Goal: Connect with others: Connect with others

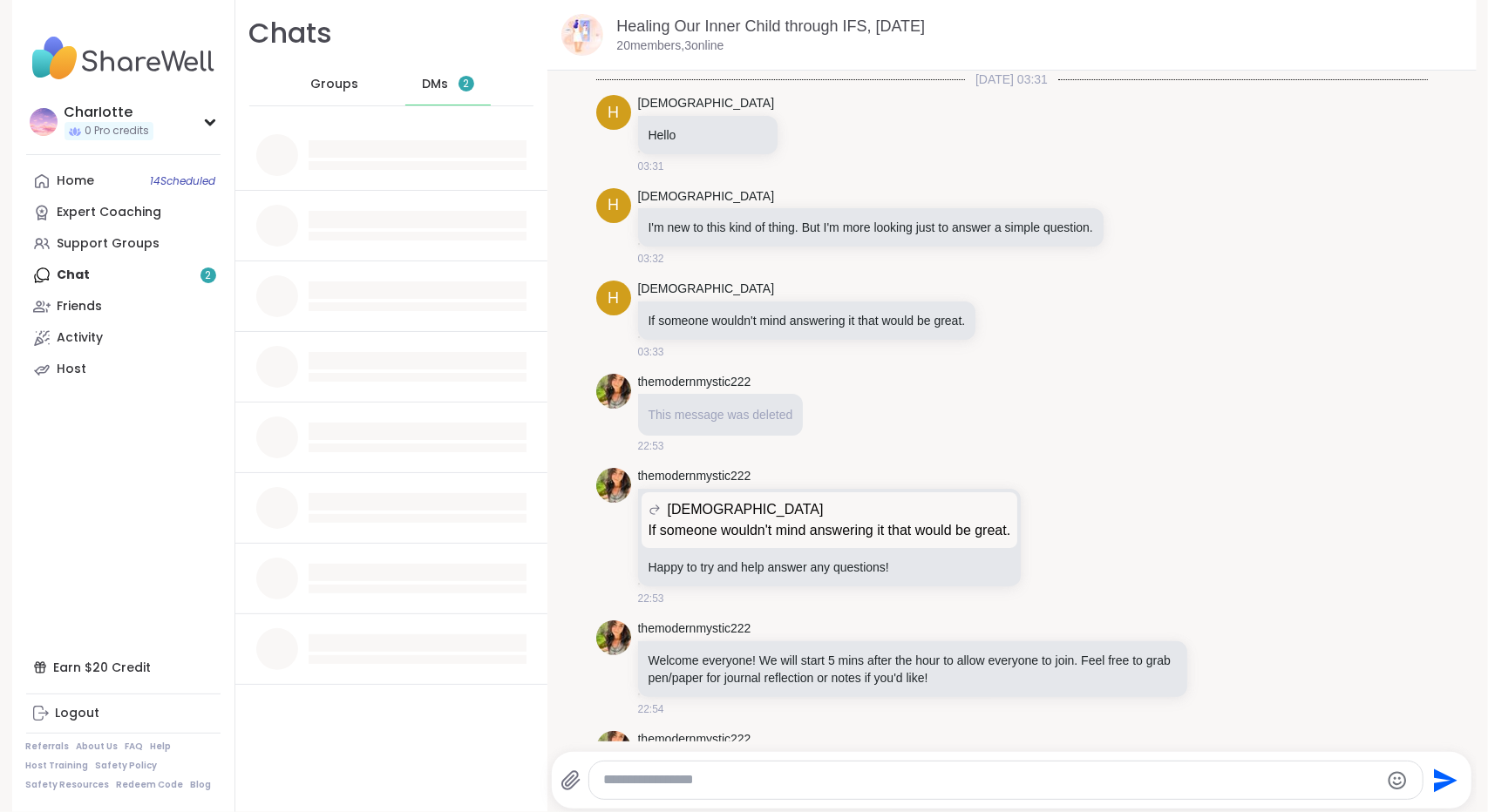
scroll to position [1584, 0]
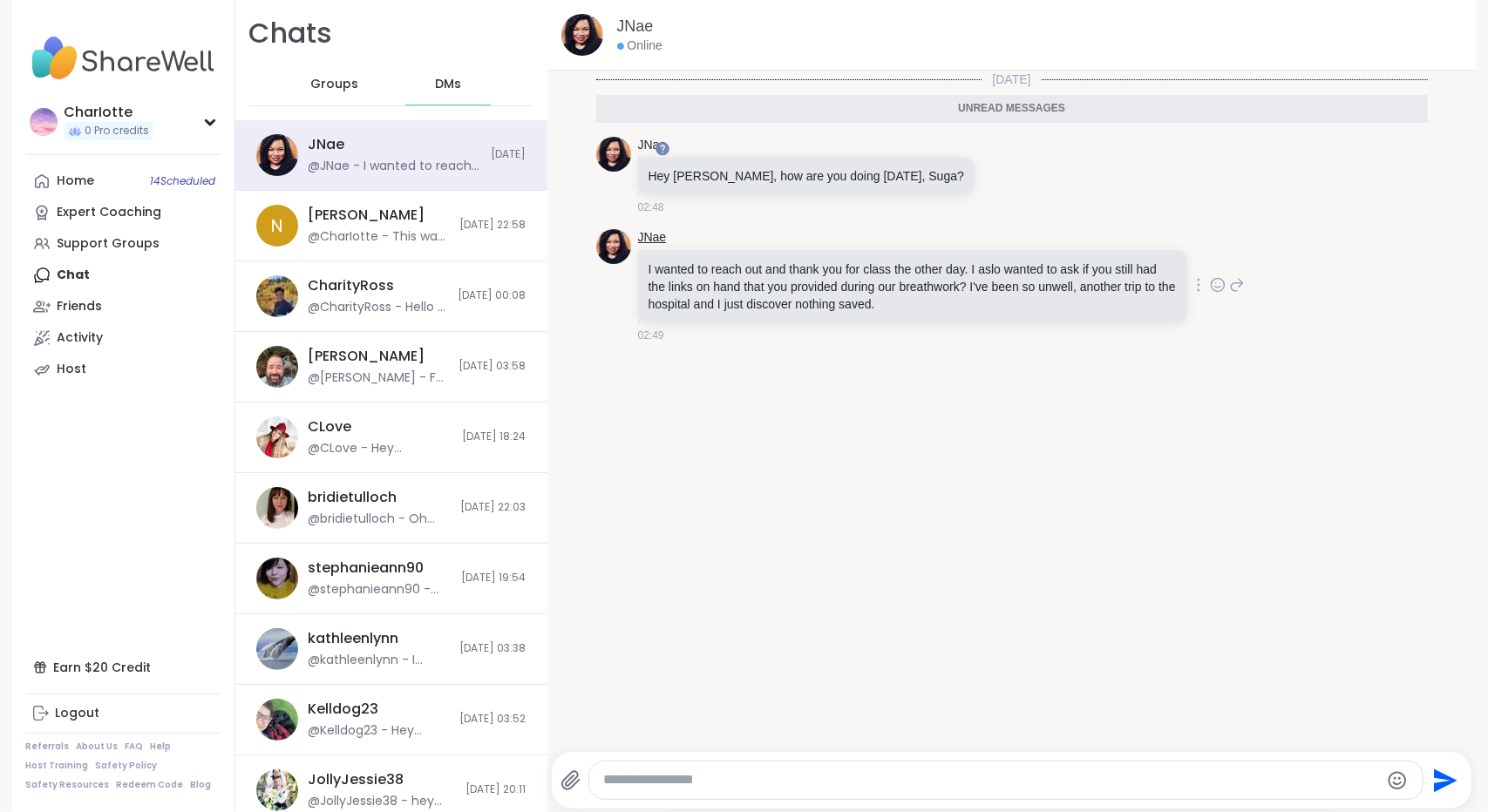
click at [648, 239] on link "JNae" at bounding box center [652, 238] width 29 height 18
click at [159, 118] on div "CharIotte 0 Pro credits" at bounding box center [123, 122] width 194 height 45
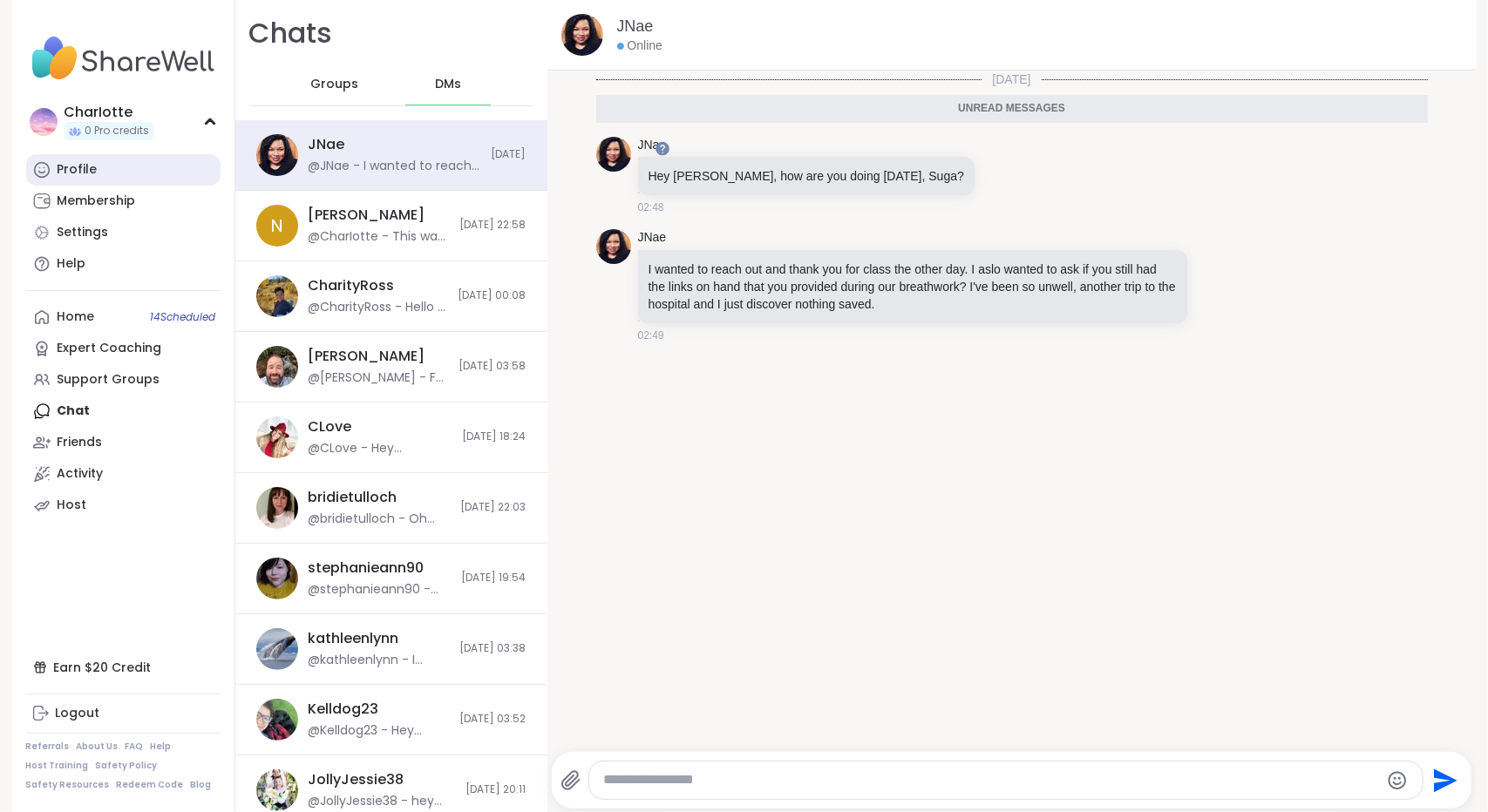
click at [136, 166] on link "Profile" at bounding box center [123, 170] width 194 height 32
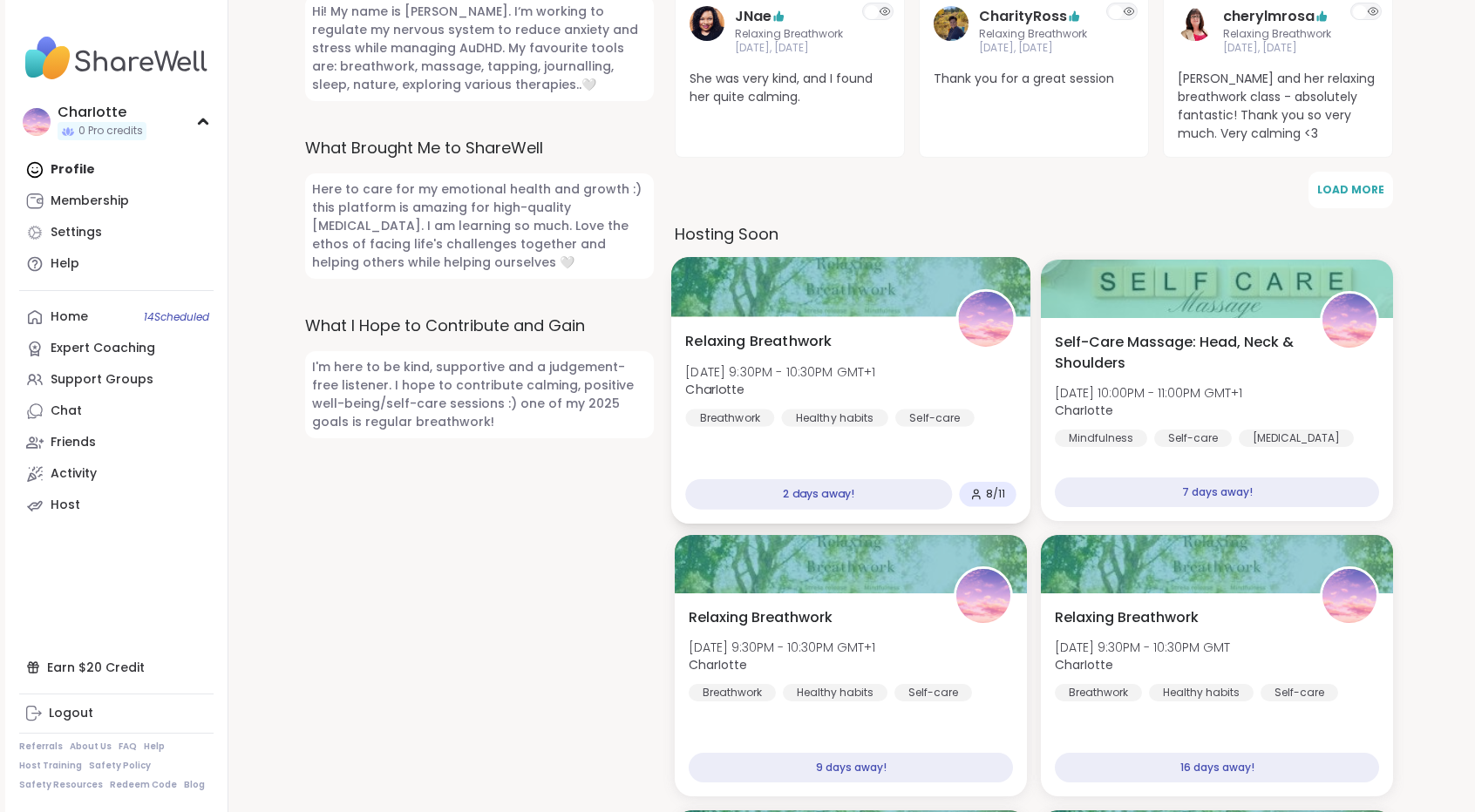
click at [938, 364] on div "Relaxing Breathwork [DATE] 9:30PM - 10:30PM GMT+1 CharIotte Breathwork Healthy …" at bounding box center [850, 379] width 330 height 96
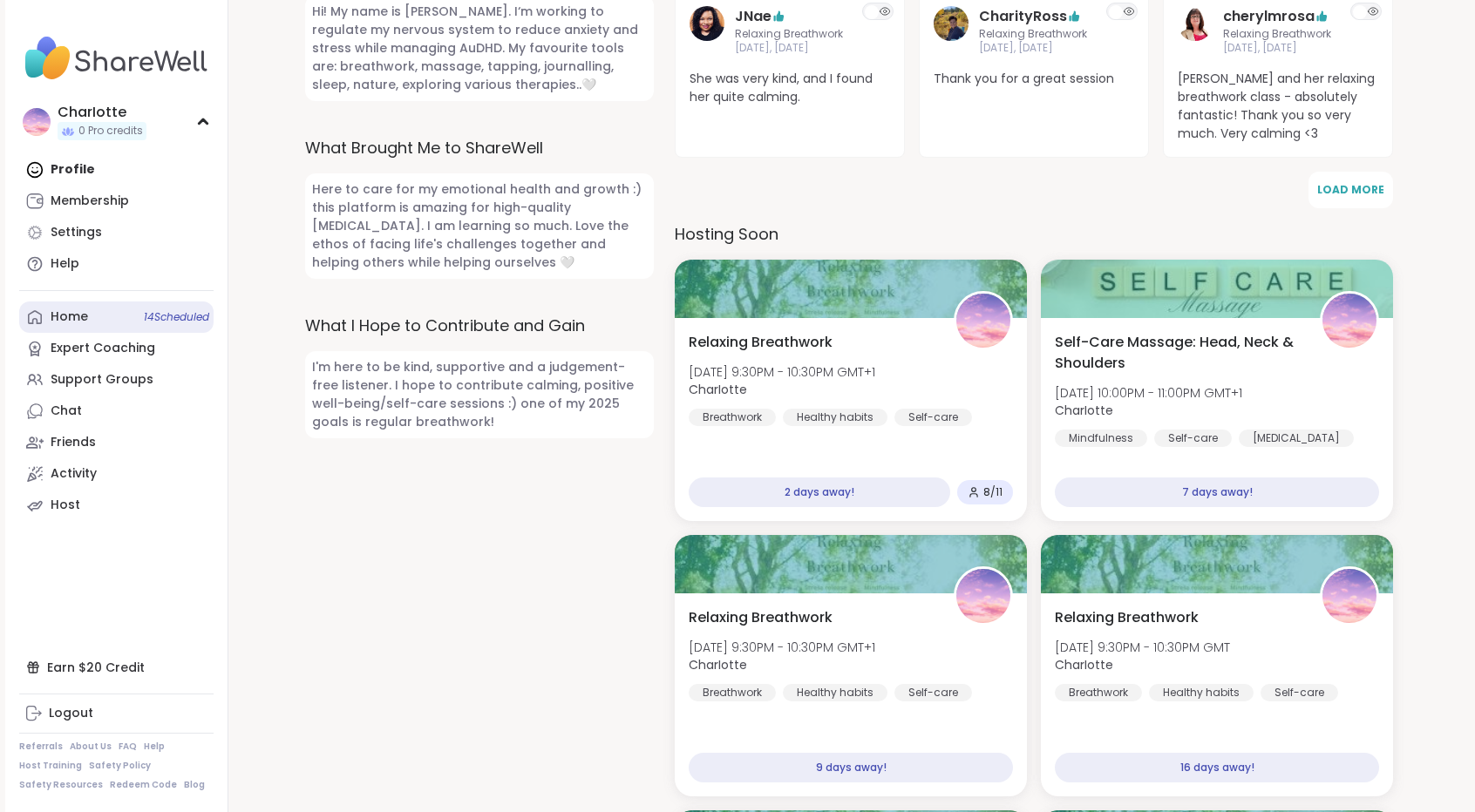
click at [98, 325] on link "Home 14 Scheduled" at bounding box center [116, 317] width 194 height 32
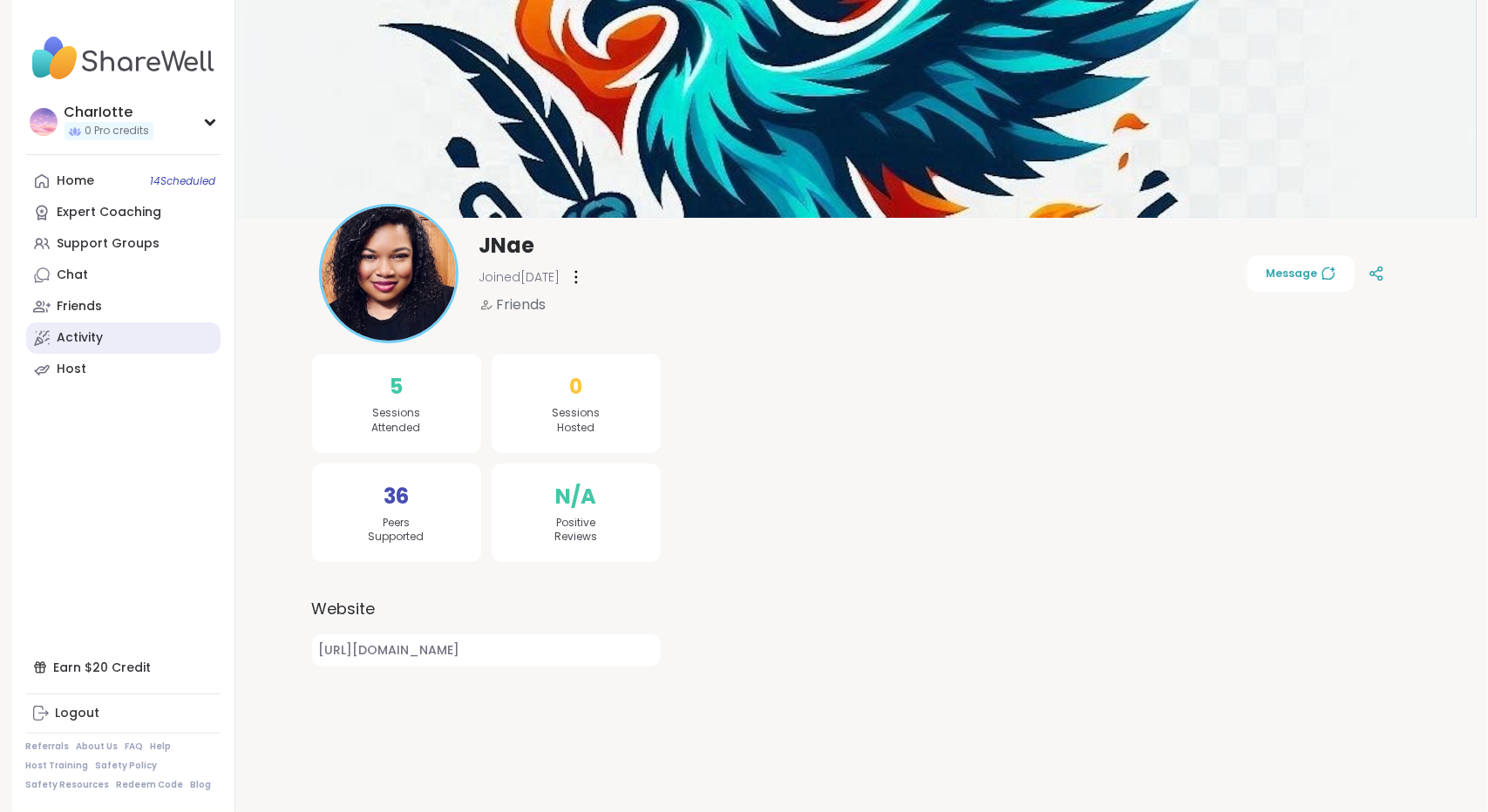
click at [122, 330] on link "Activity" at bounding box center [123, 338] width 194 height 32
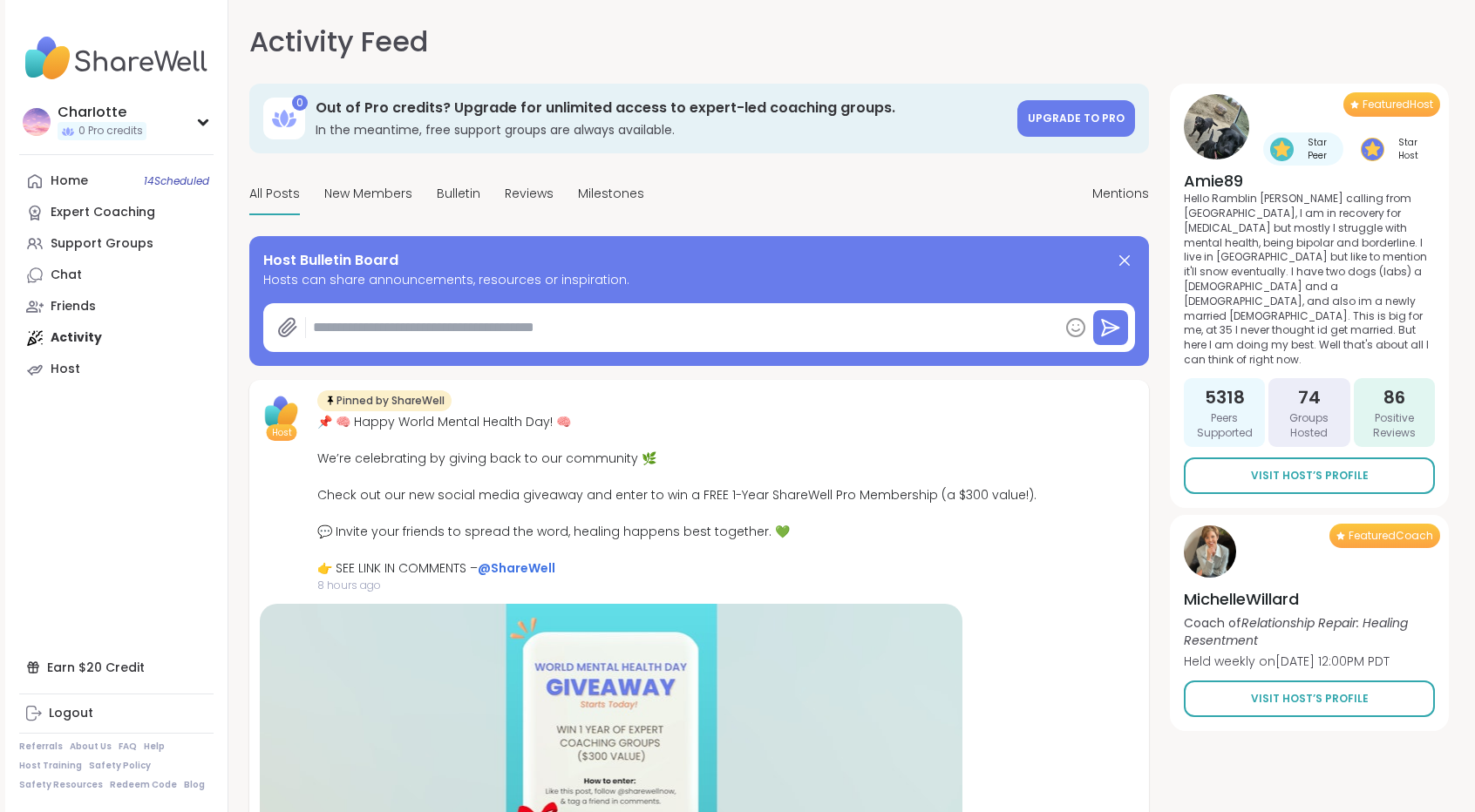
scroll to position [710, 0]
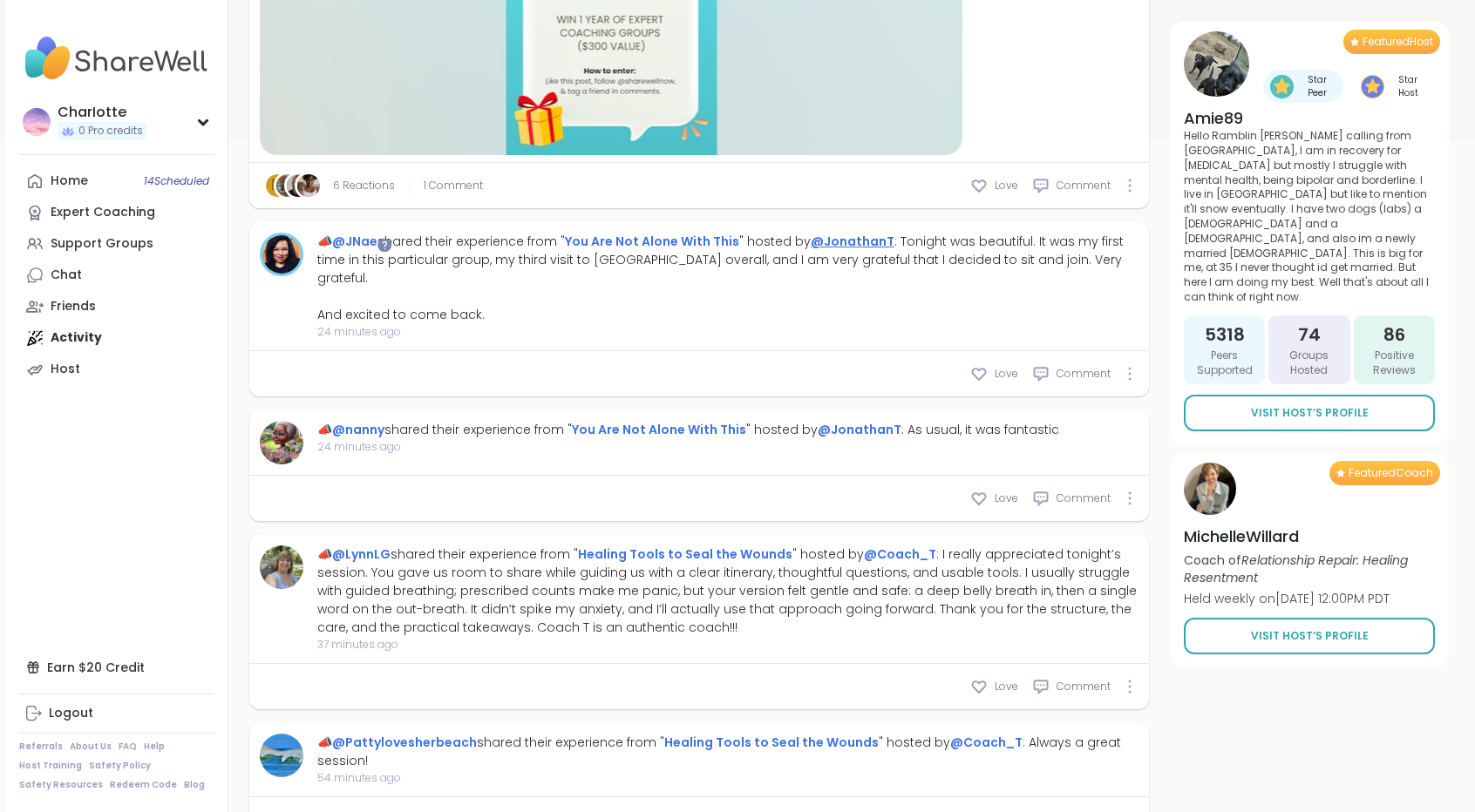
click at [847, 242] on link "@JonathanT" at bounding box center [852, 241] width 84 height 18
click at [364, 249] on link "@JNae" at bounding box center [355, 241] width 45 height 18
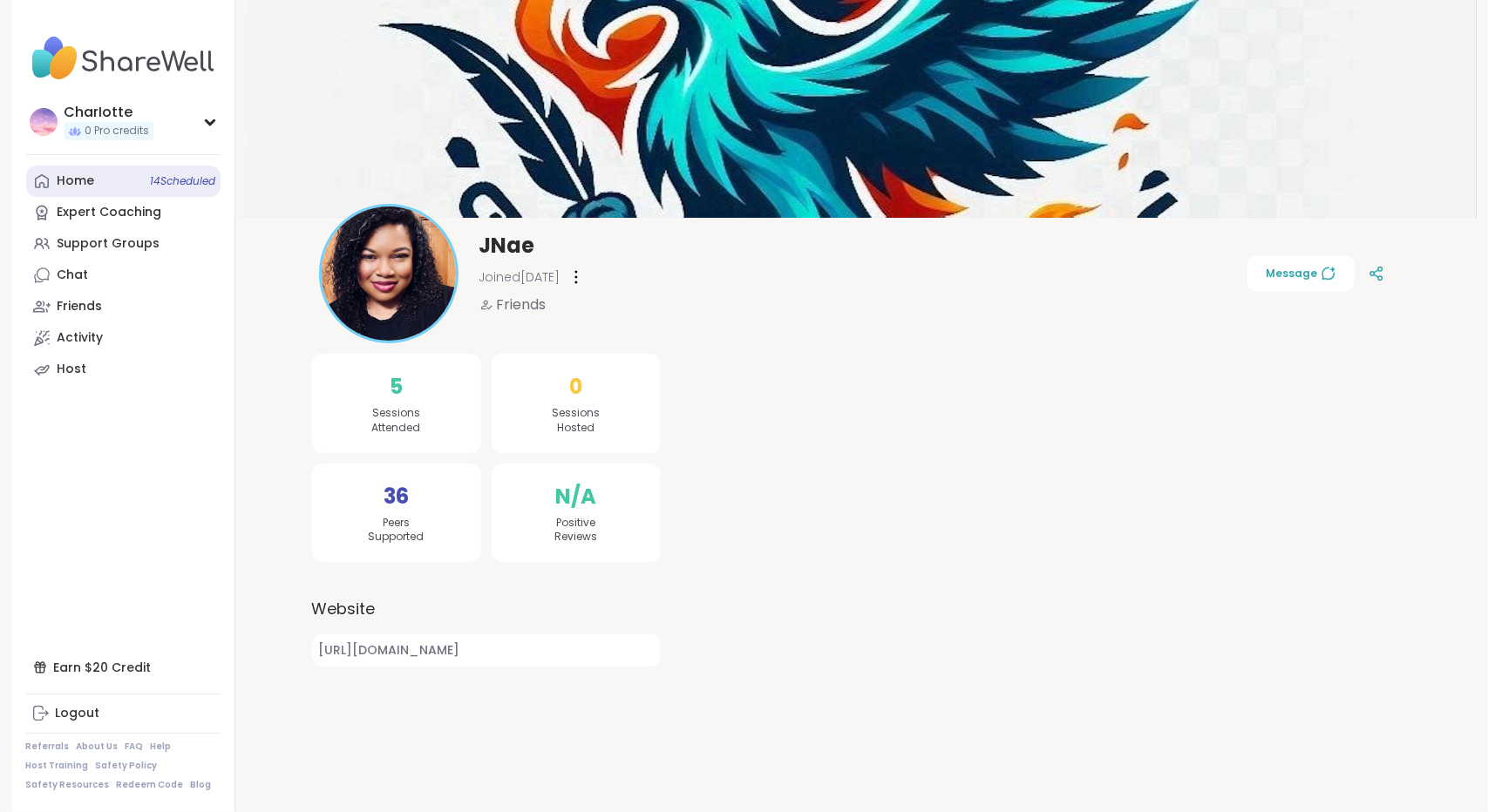
click at [123, 188] on link "Home 14 Scheduled" at bounding box center [123, 181] width 194 height 32
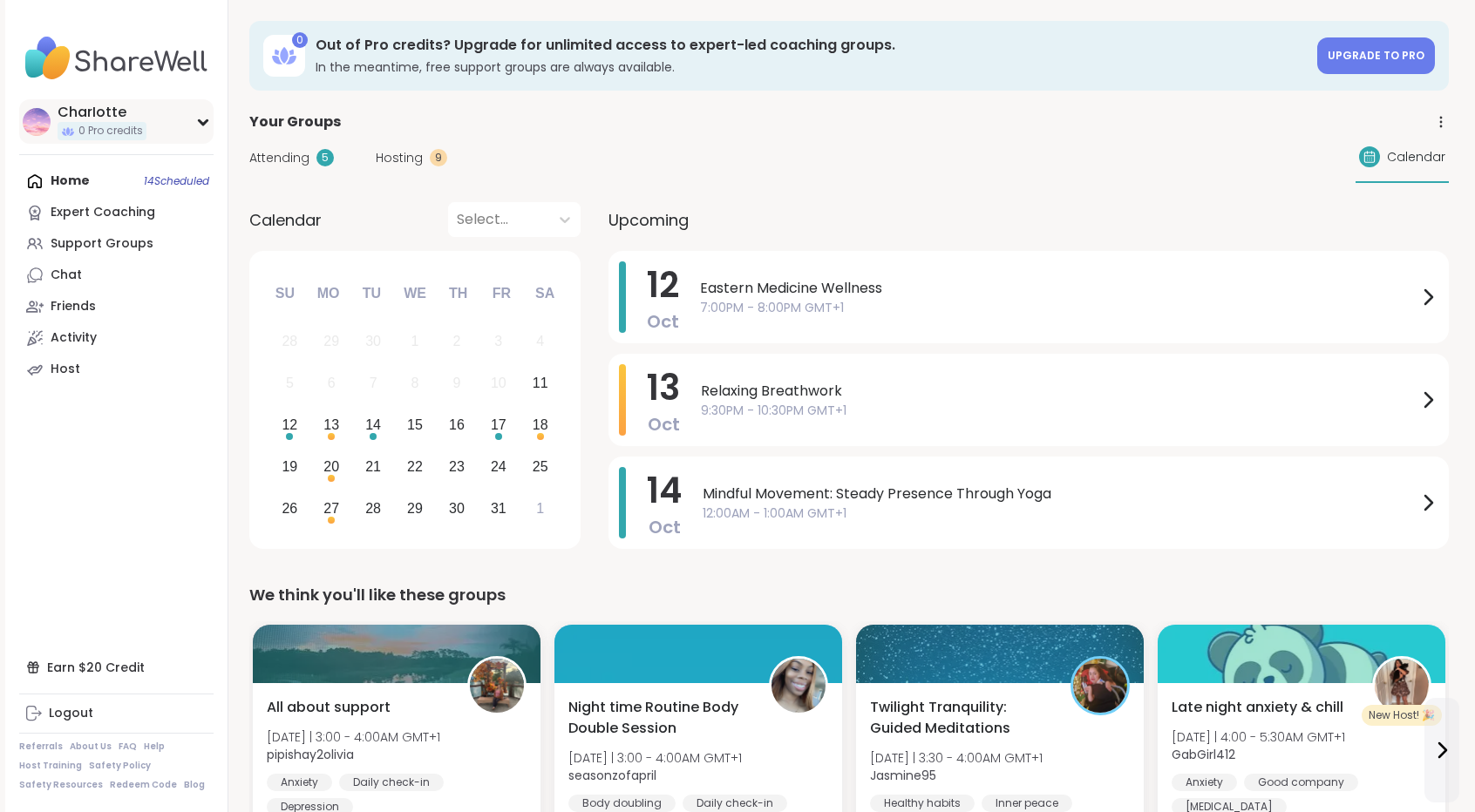
click at [132, 141] on div "CharIotte 0 Pro credits" at bounding box center [116, 122] width 194 height 45
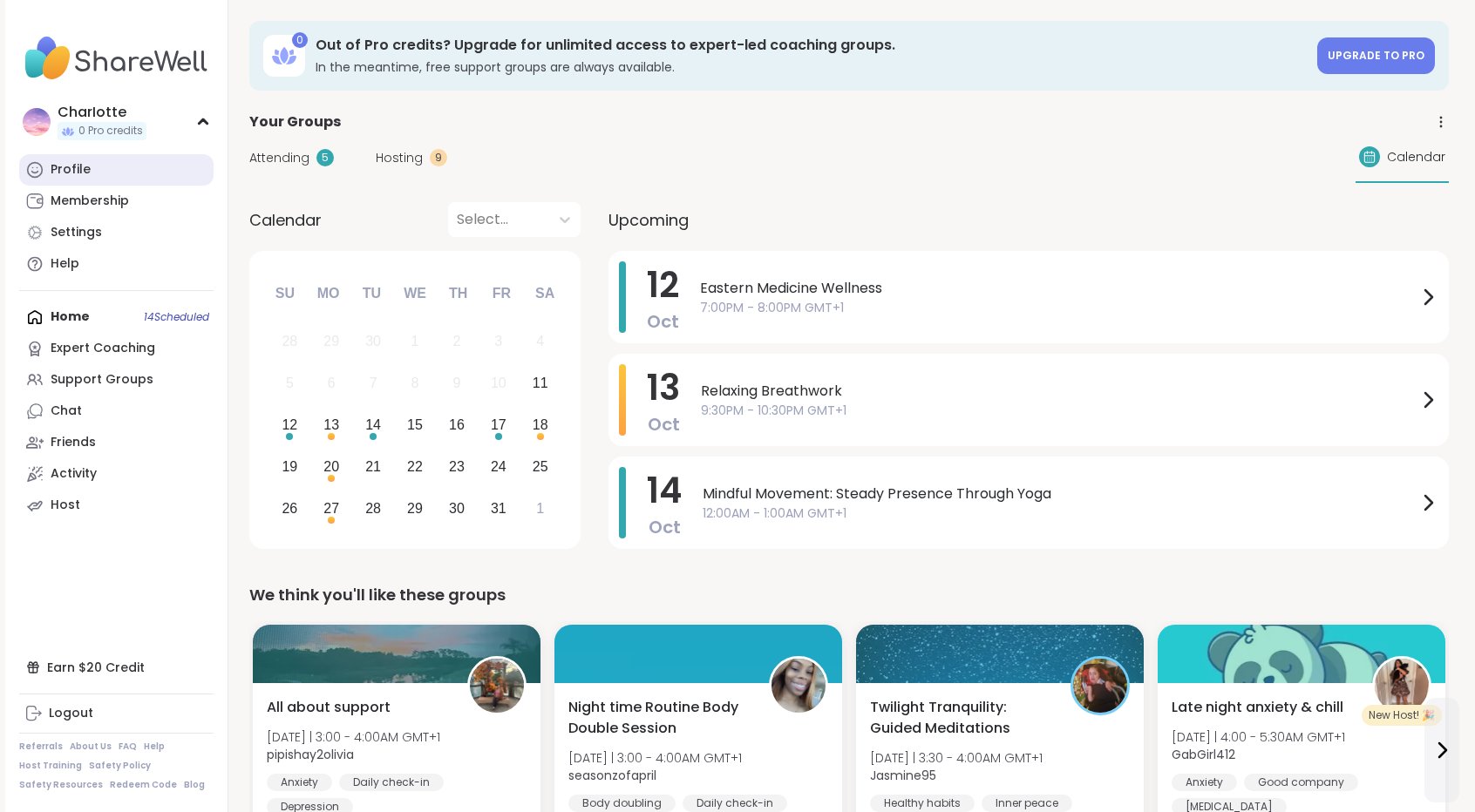
click at [119, 169] on link "Profile" at bounding box center [116, 170] width 194 height 32
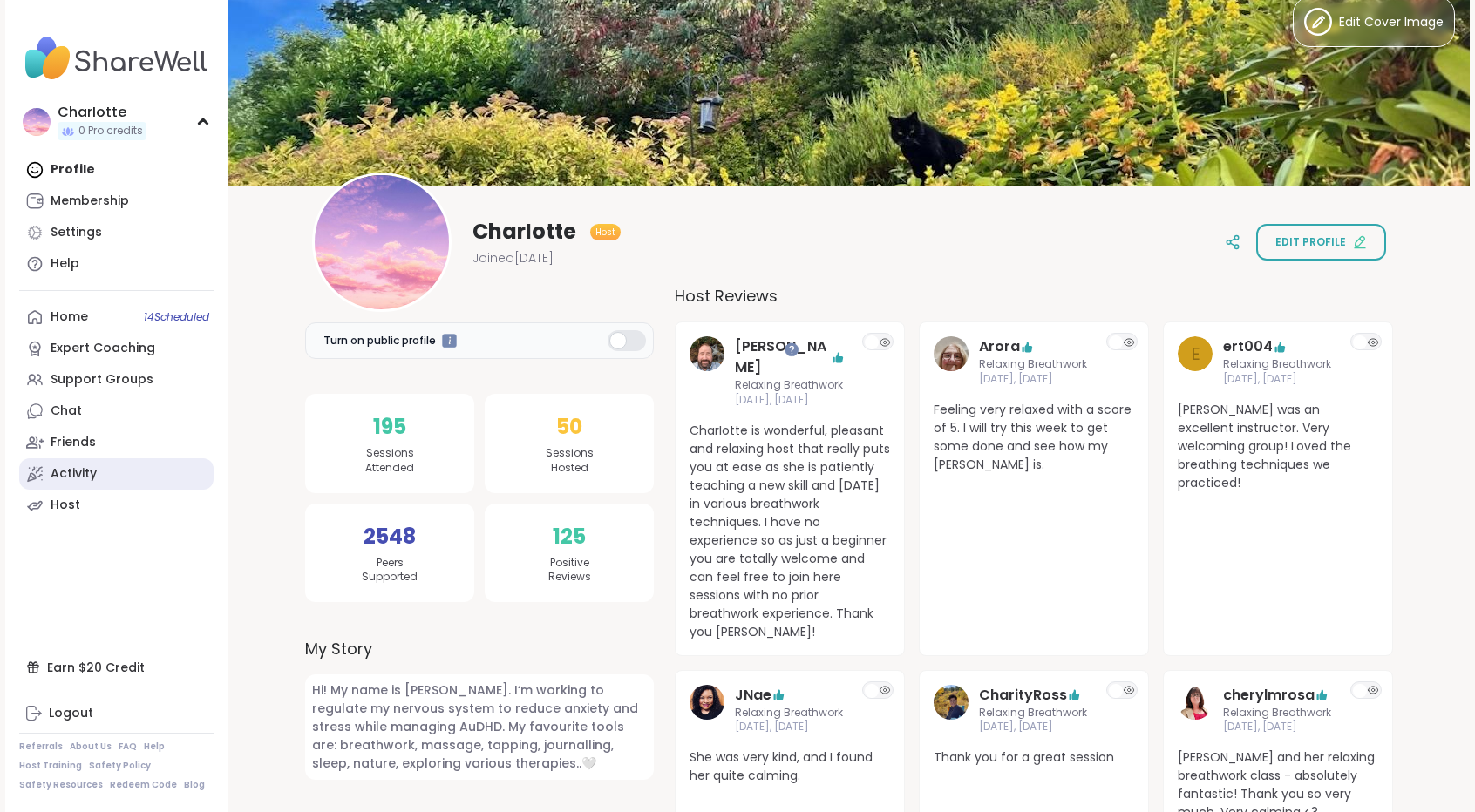
click at [107, 464] on link "Activity" at bounding box center [116, 474] width 194 height 32
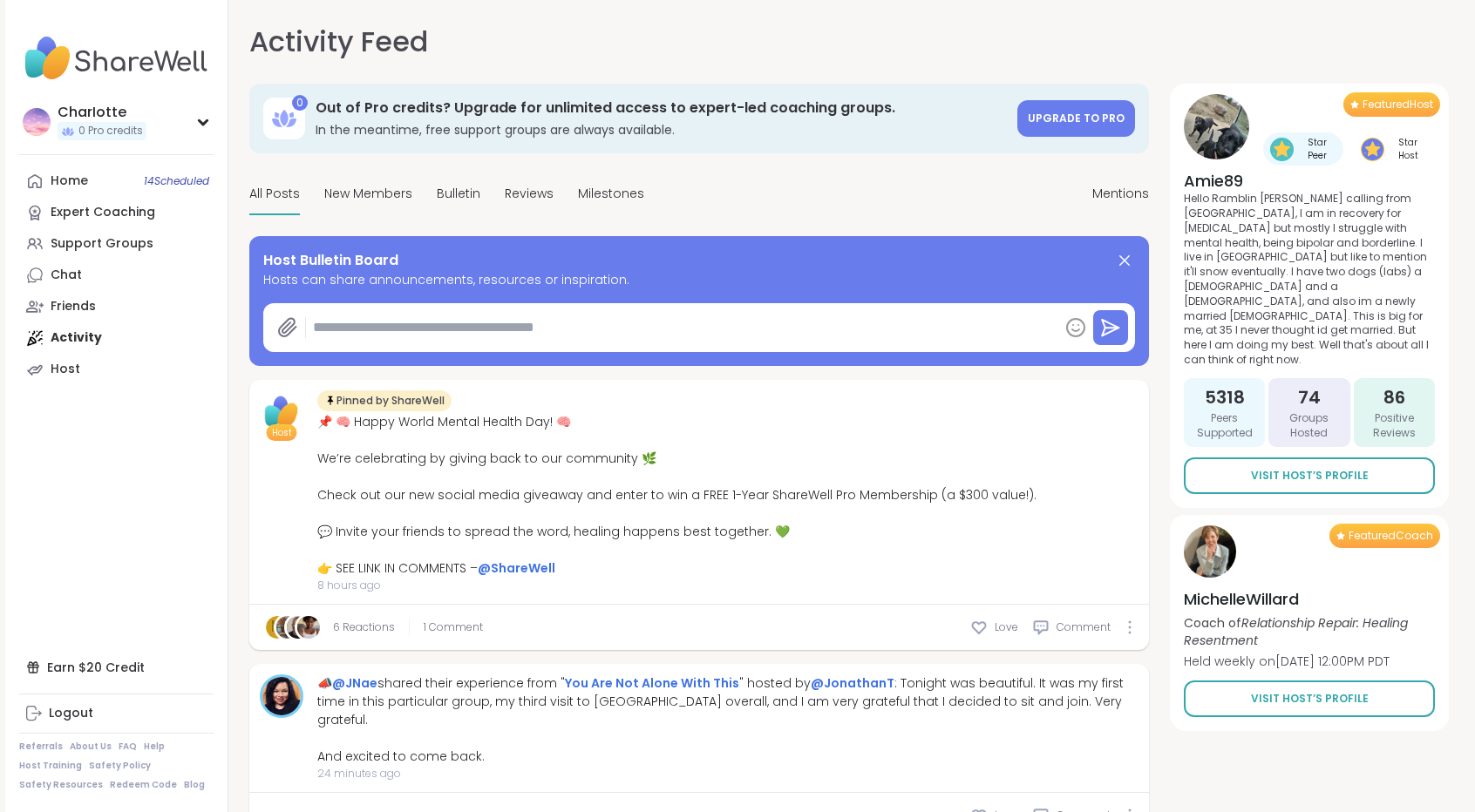
type textarea "*"
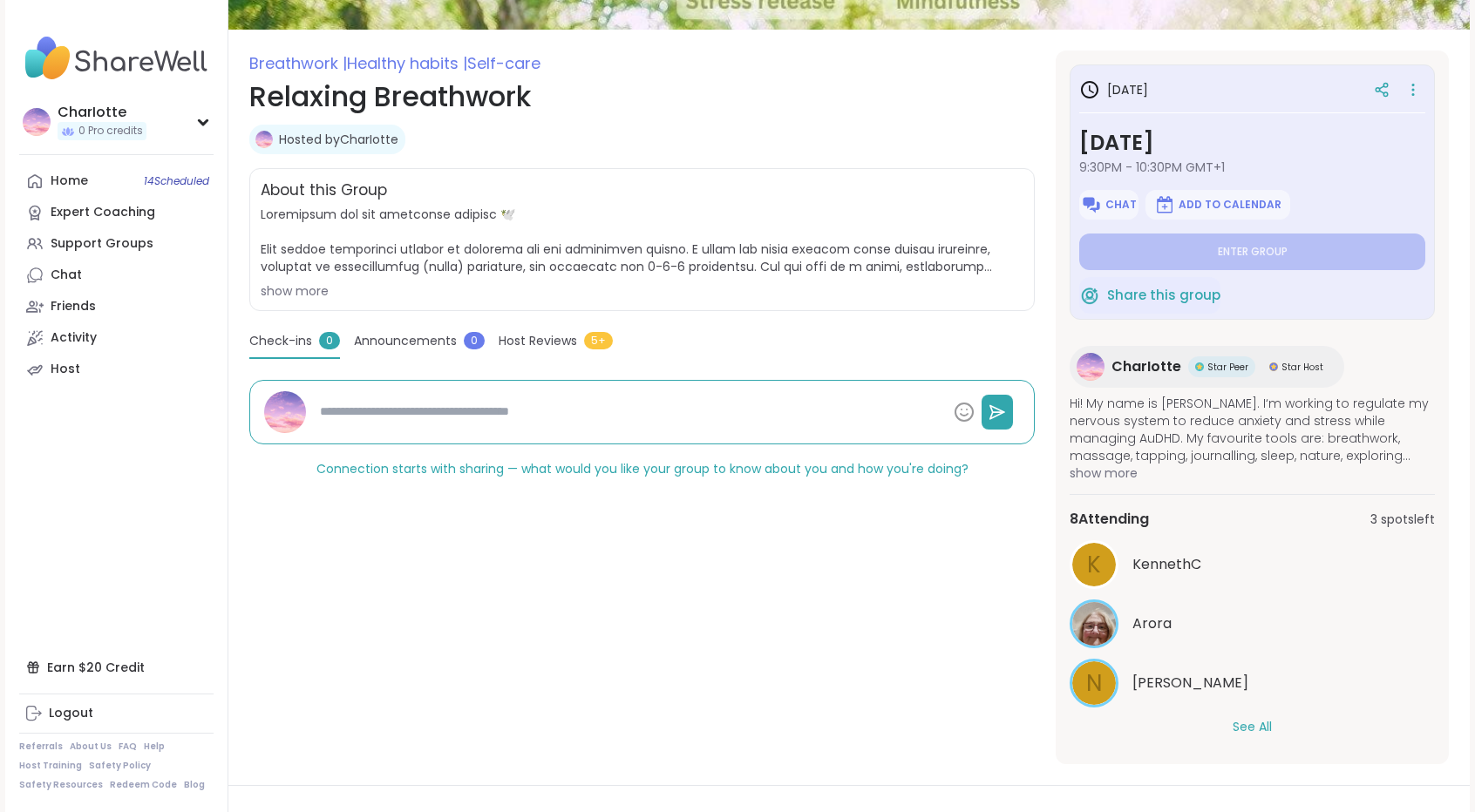
drag, startPoint x: 0, startPoint y: 0, endPoint x: 1260, endPoint y: 731, distance: 1456.7
click at [1260, 731] on button "See All" at bounding box center [1252, 728] width 39 height 19
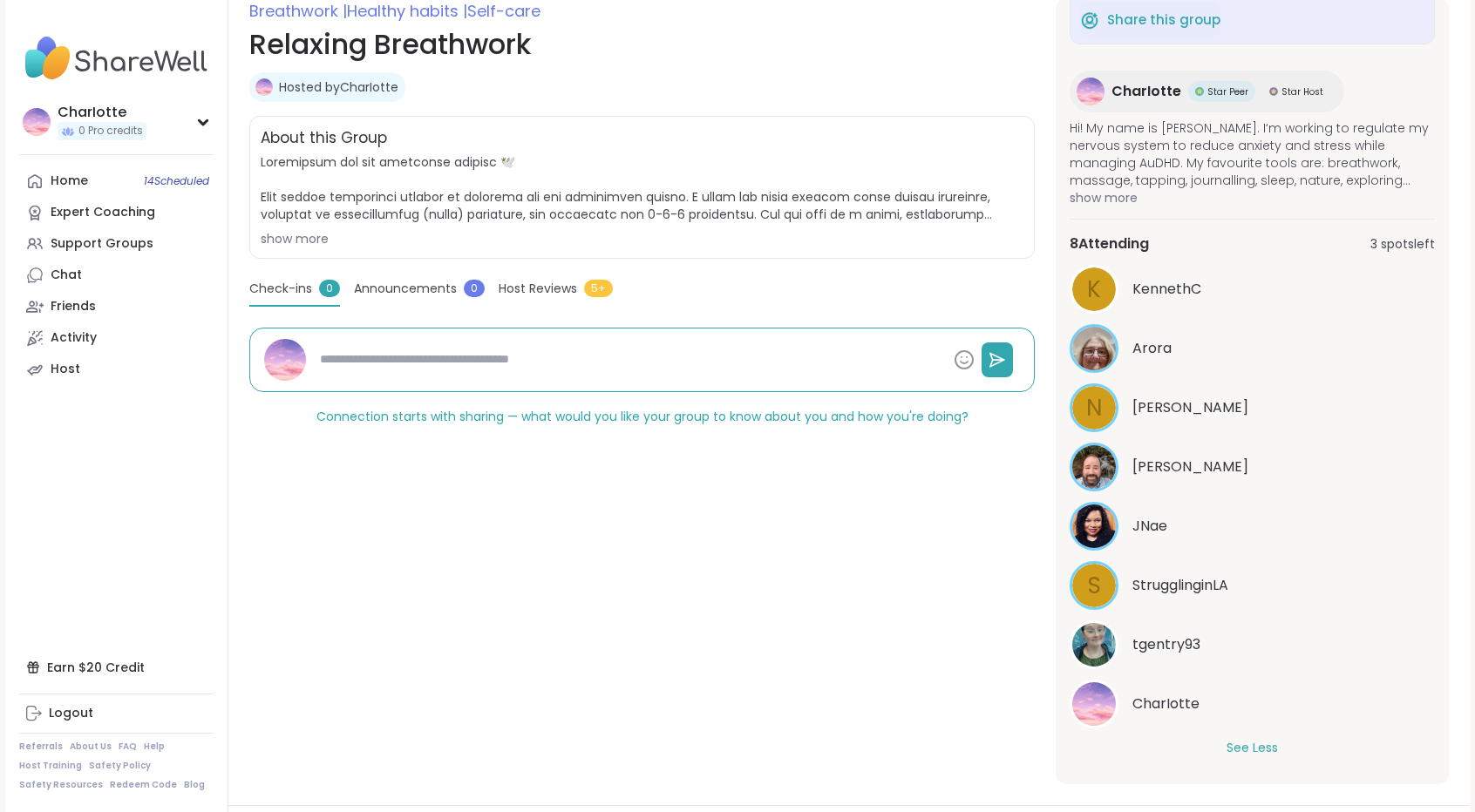
scroll to position [252, 0]
